Goal: Information Seeking & Learning: Learn about a topic

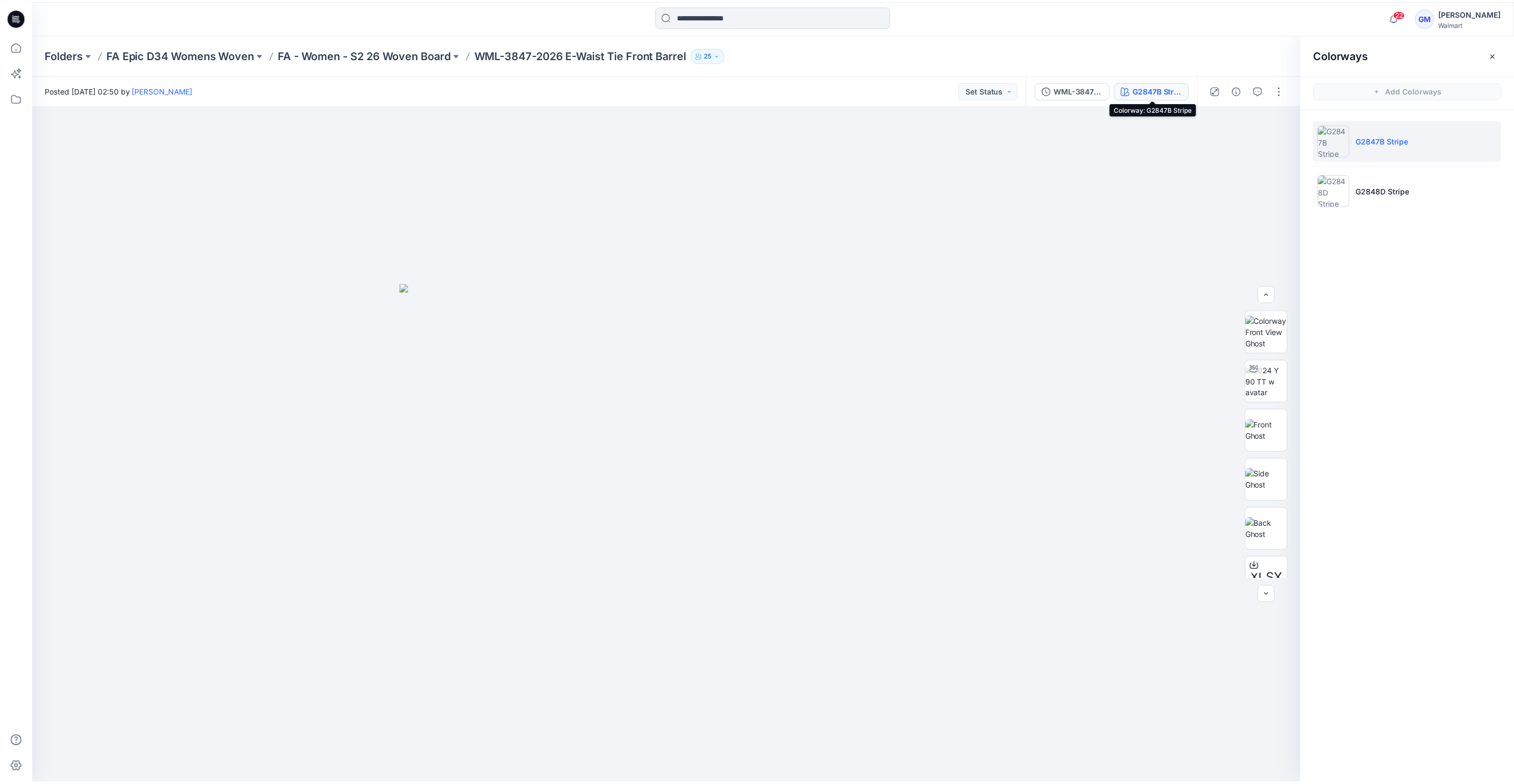
scroll to position [119, 0]
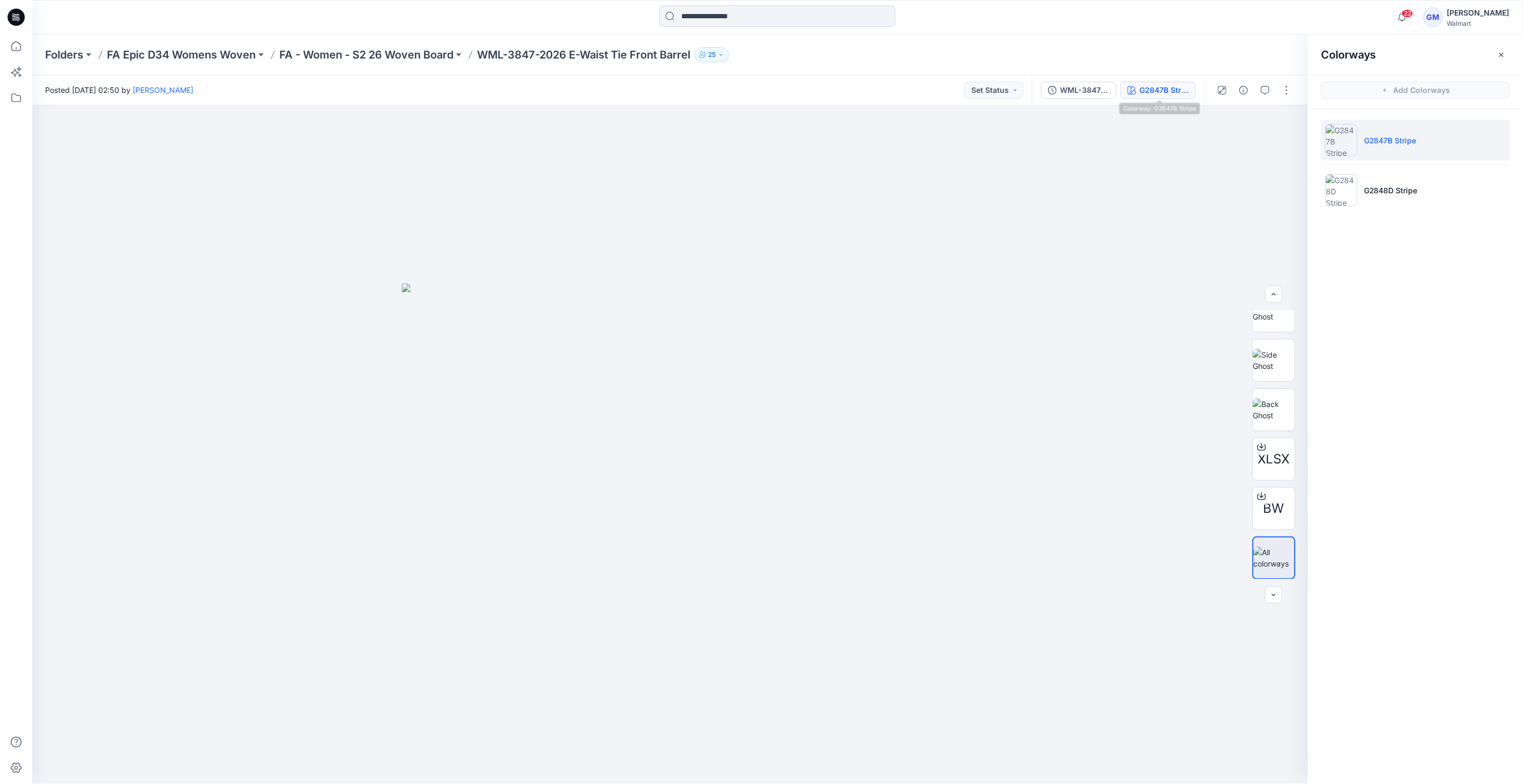
click at [404, 41] on div "Folders FA Epic D34 Womens Woven FA - Women - S2 26 Woven Board WML-3847-2026 E…" at bounding box center [778, 55] width 1491 height 41
click at [401, 55] on p "FA - Women - S2 26 Woven Board" at bounding box center [366, 55] width 174 height 15
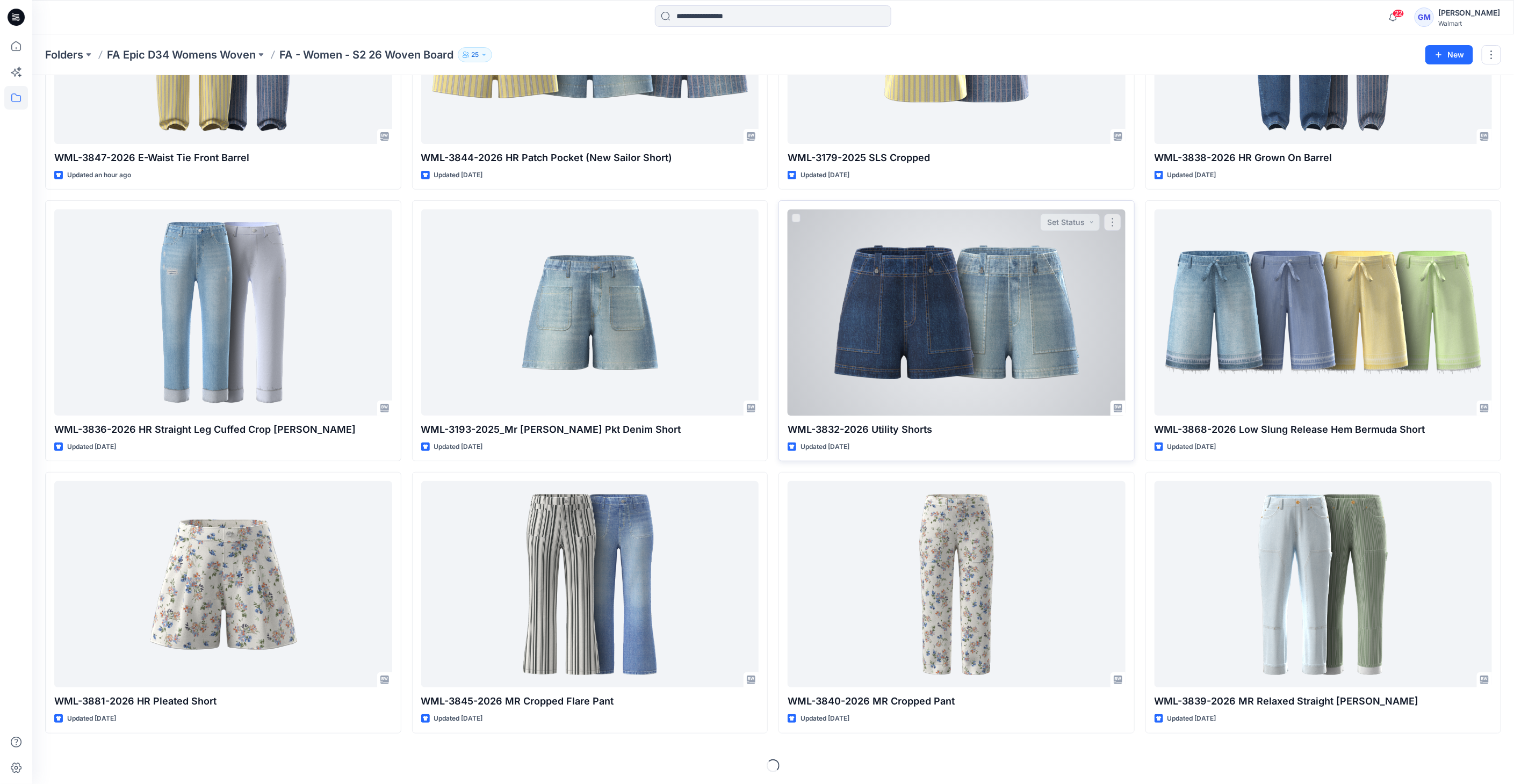
scroll to position [132, 0]
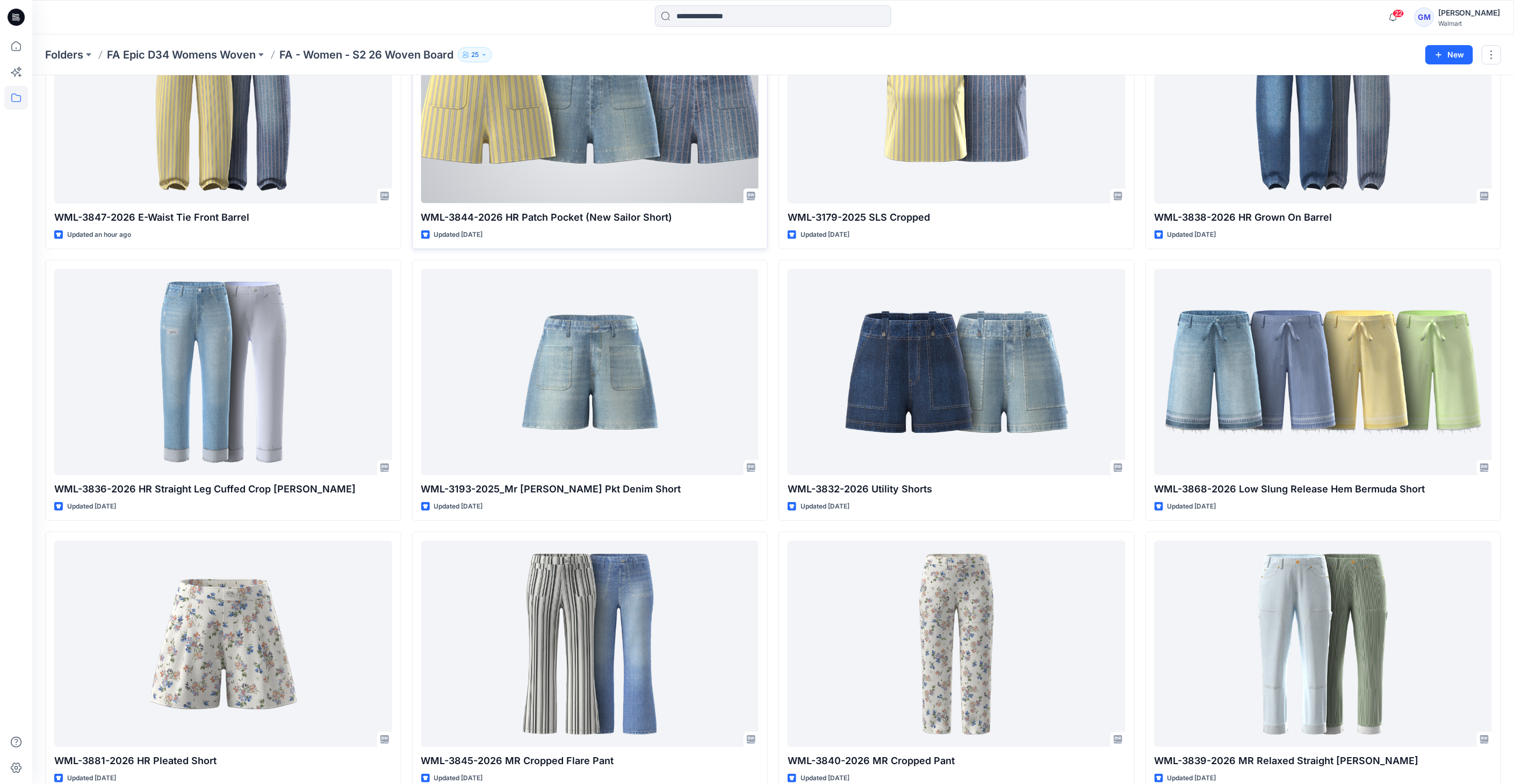
click at [648, 181] on div at bounding box center [590, 100] width 338 height 206
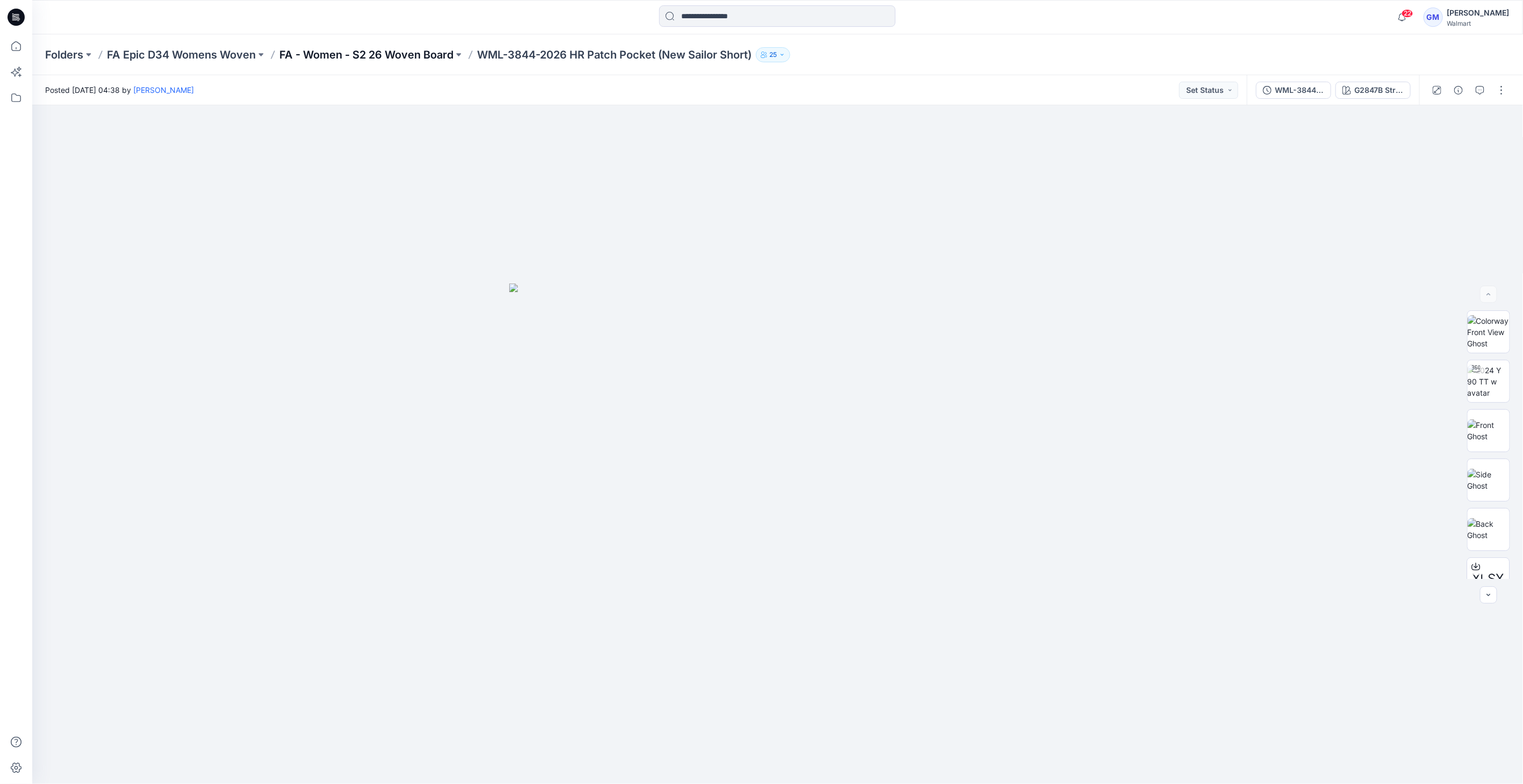
click at [410, 55] on p "FA - Women - S2 26 Woven Board" at bounding box center [366, 55] width 174 height 15
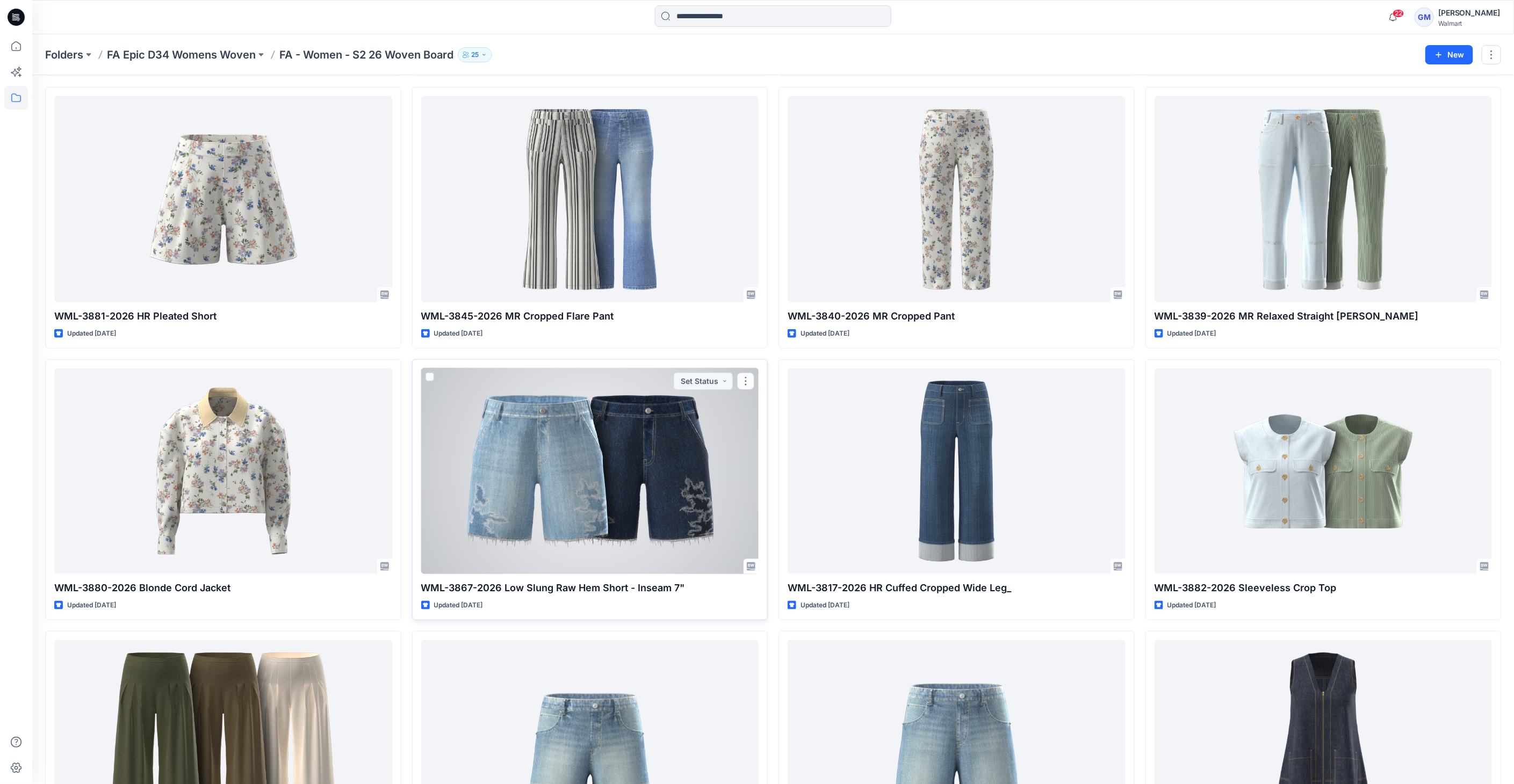
scroll to position [597, 0]
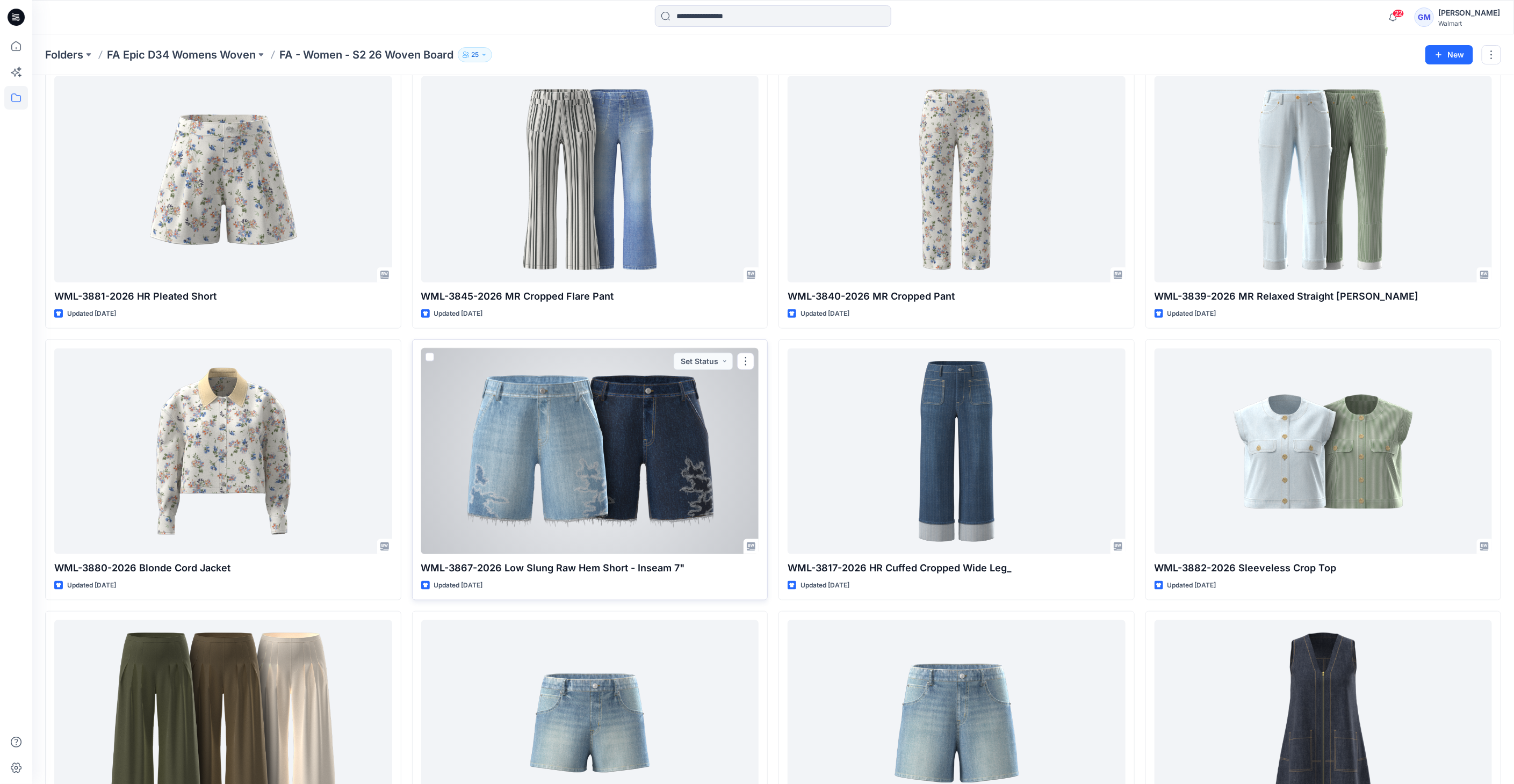
click at [683, 531] on div at bounding box center [590, 451] width 338 height 206
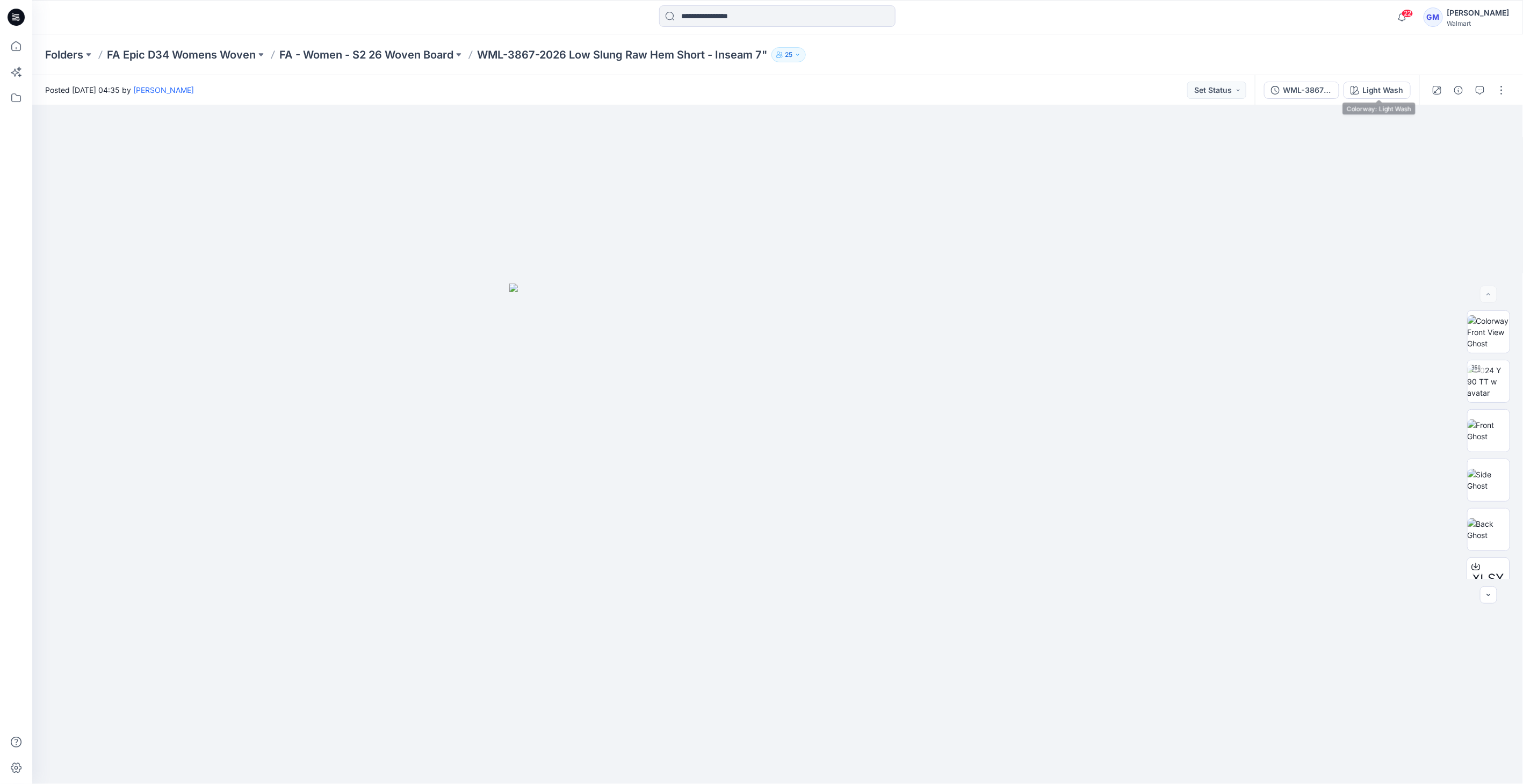
click at [1364, 79] on div "WML-3867-2026 Low Slung Raw Hem Short - Inseam 7"_Full Colorway Light Wash" at bounding box center [1337, 90] width 165 height 30
click at [1369, 86] on div "Light Wash" at bounding box center [1382, 90] width 41 height 12
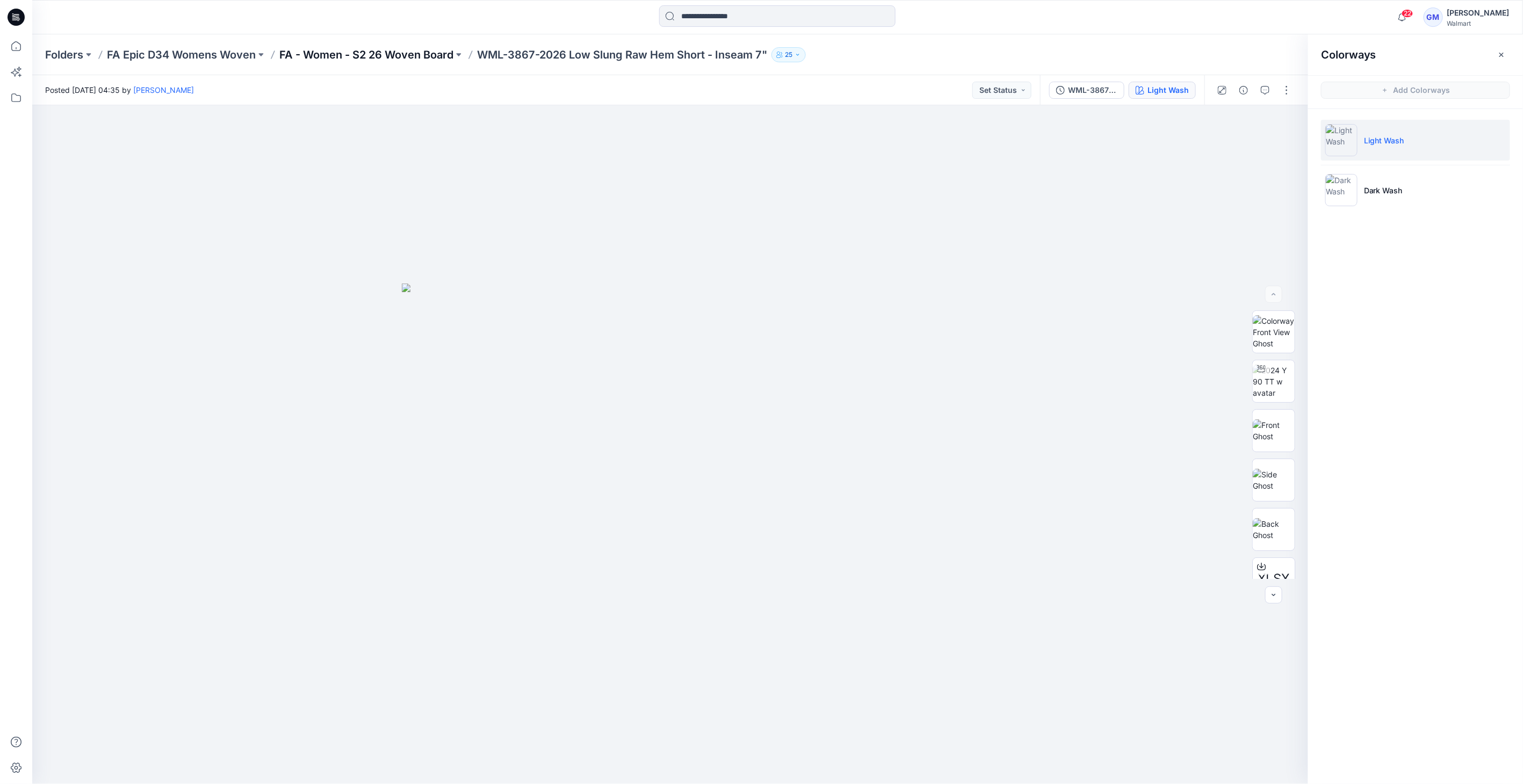
click at [380, 59] on p "FA - Women - S2 26 Woven Board" at bounding box center [366, 55] width 174 height 15
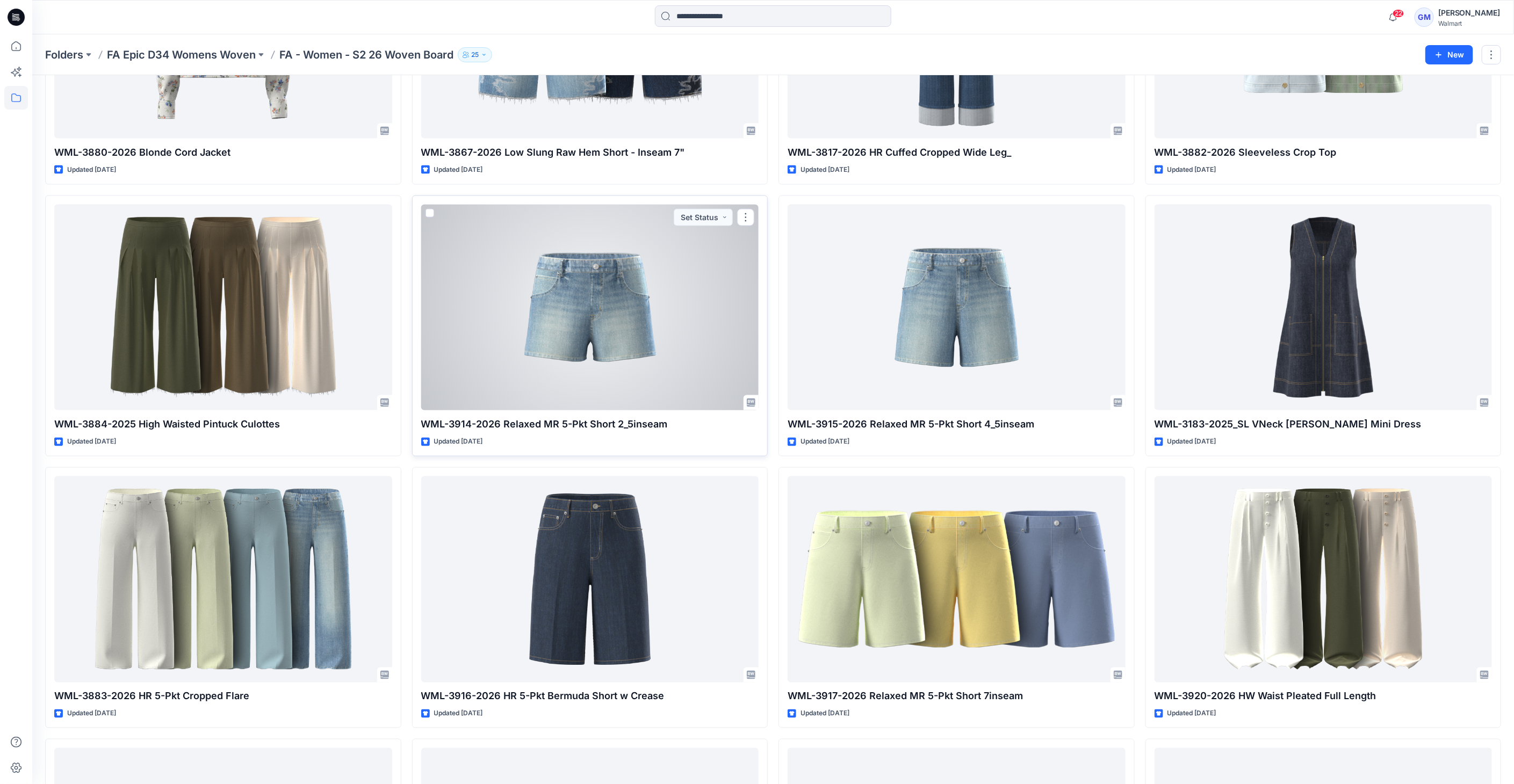
scroll to position [888, 0]
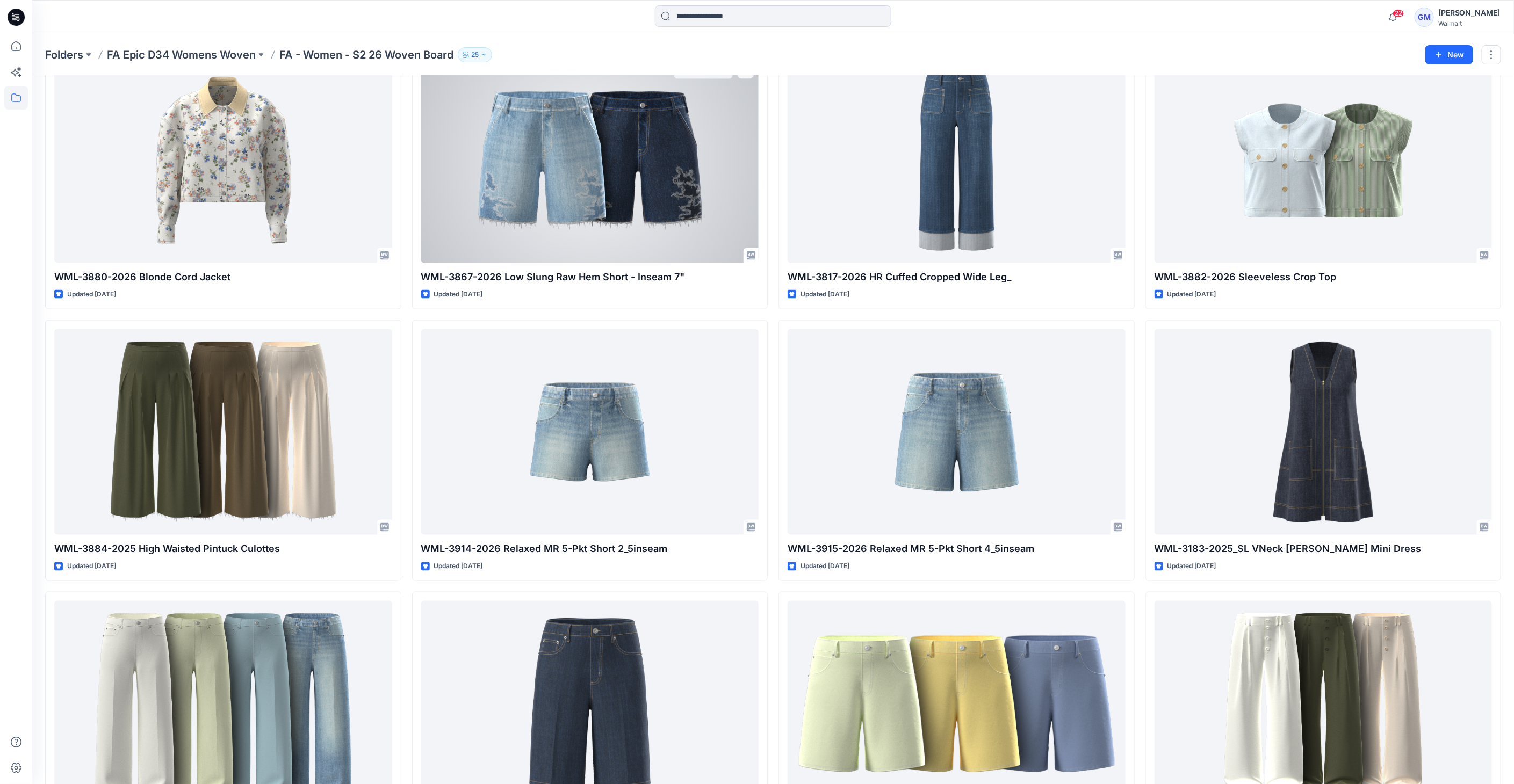
click at [622, 87] on div at bounding box center [590, 160] width 338 height 206
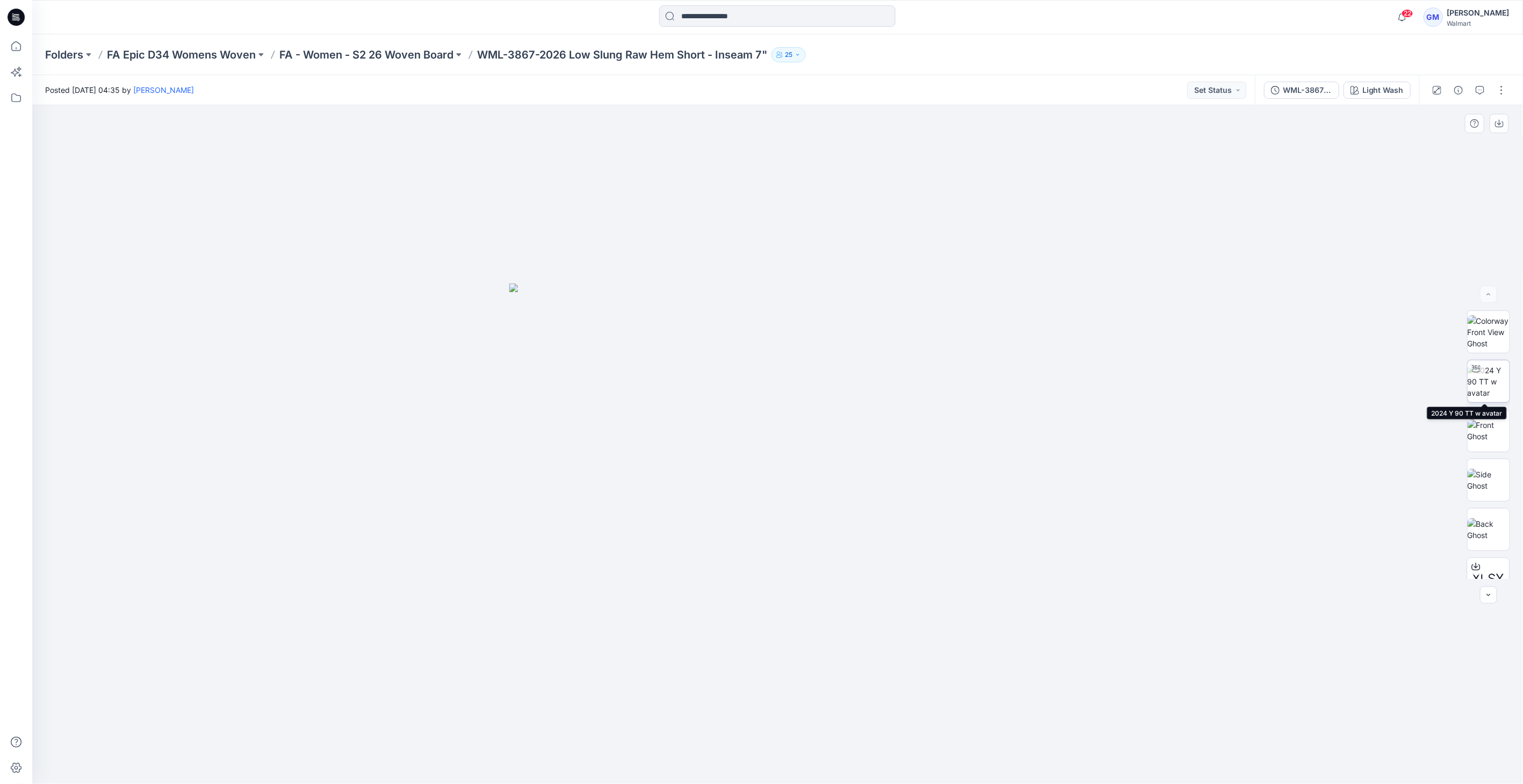
click at [1491, 393] on img at bounding box center [1489, 381] width 42 height 34
drag, startPoint x: 778, startPoint y: 765, endPoint x: 787, endPoint y: 761, distance: 9.8
click at [787, 761] on icon at bounding box center [779, 752] width 325 height 40
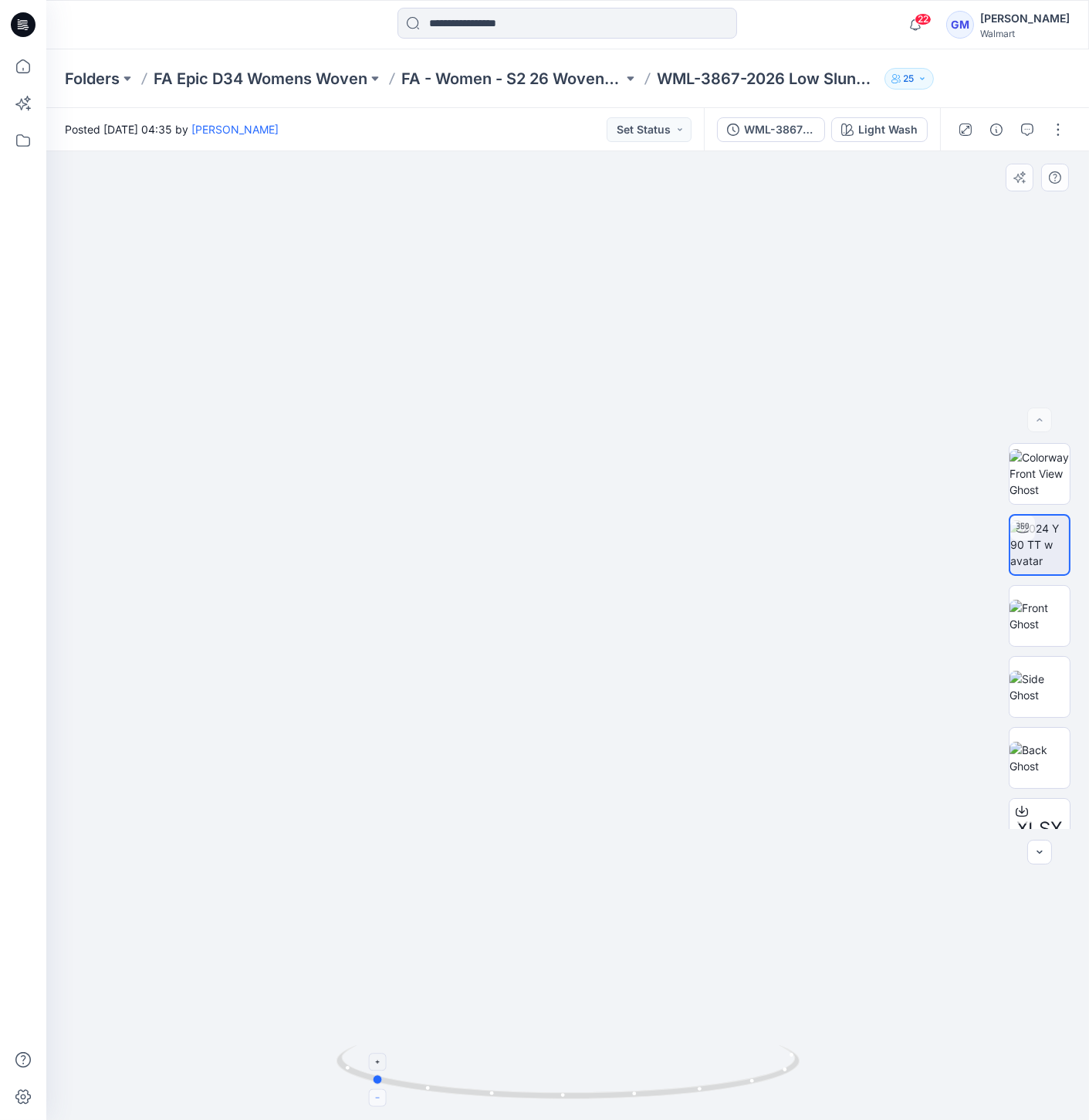
drag, startPoint x: 590, startPoint y: 1098, endPoint x: 381, endPoint y: 1101, distance: 209.0
click at [381, 1101] on icon at bounding box center [570, 1073] width 467 height 58
drag, startPoint x: 479, startPoint y: 1097, endPoint x: 706, endPoint y: 1098, distance: 227.0
click at [706, 1098] on icon at bounding box center [570, 1073] width 467 height 58
